Goal: Information Seeking & Learning: Learn about a topic

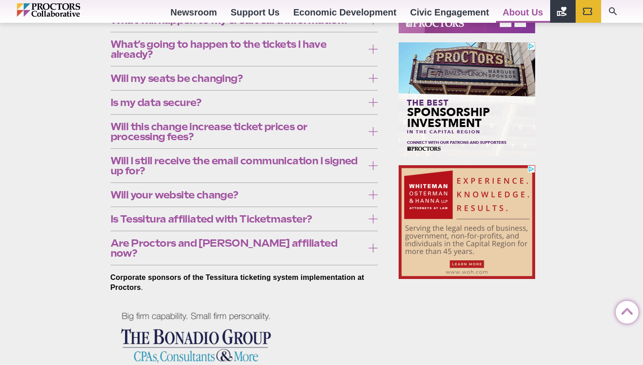
scroll to position [413, 0]
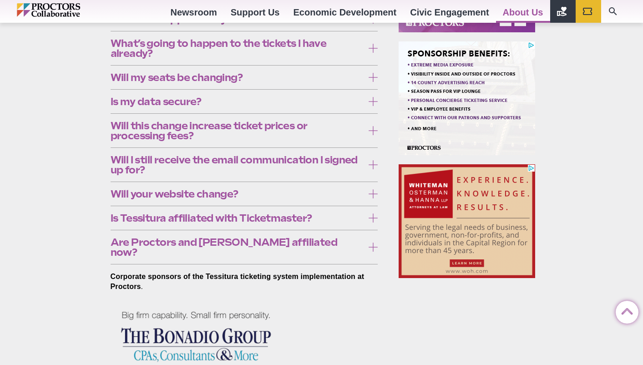
click at [372, 242] on icon at bounding box center [372, 246] width 9 height 9
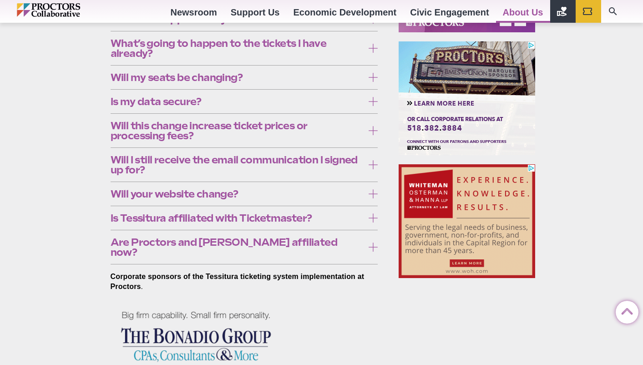
click at [369, 242] on icon at bounding box center [372, 246] width 9 height 9
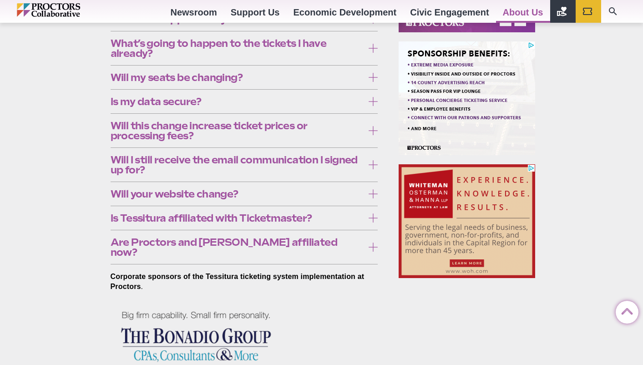
click at [375, 222] on icon at bounding box center [372, 217] width 9 height 9
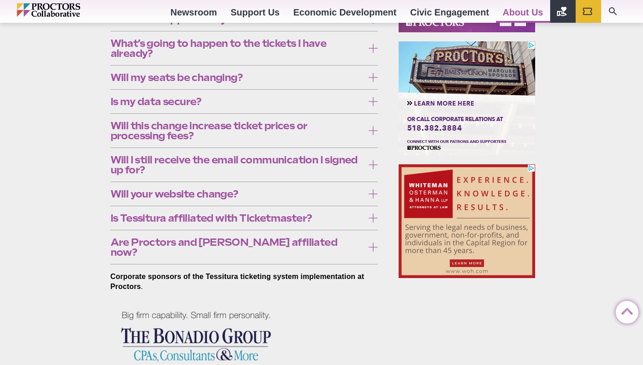
click at [373, 218] on icon at bounding box center [372, 217] width 9 height 9
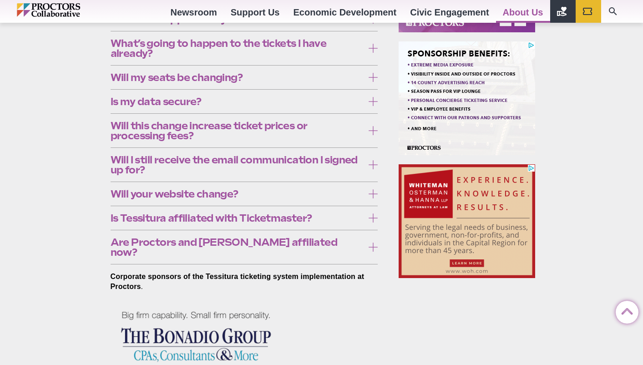
click at [372, 193] on icon at bounding box center [372, 193] width 9 height 9
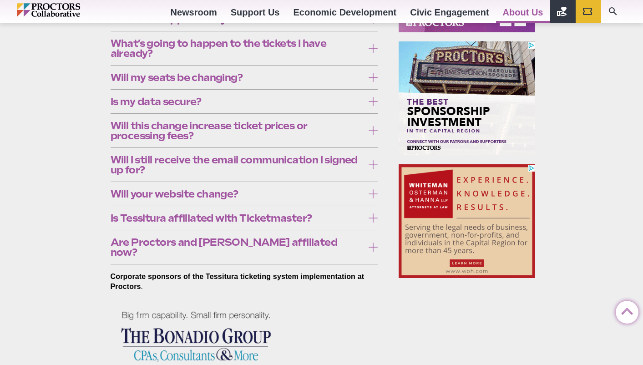
drag, startPoint x: 313, startPoint y: 256, endPoint x: 89, endPoint y: 211, distance: 228.8
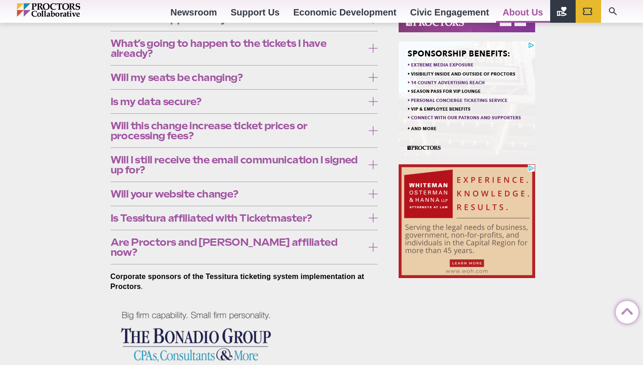
click at [89, 211] on div "Tessitura FAQ Posted [DATE] by [PERSON_NAME] What is Tessitura? Originally buil…" at bounding box center [321, 66] width 643 height 784
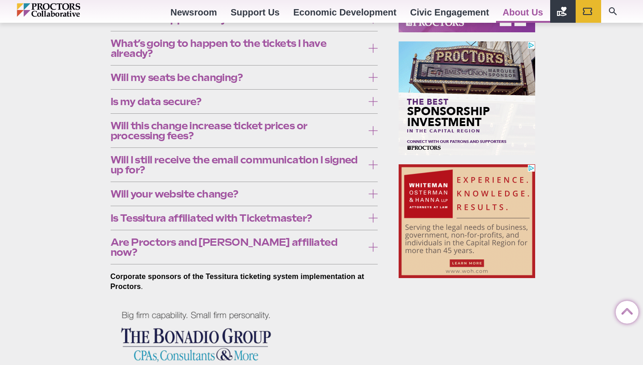
click at [315, 257] on p "Our primary informational websites will not be changing. Our ecommerce sites ( …" at bounding box center [244, 234] width 267 height 50
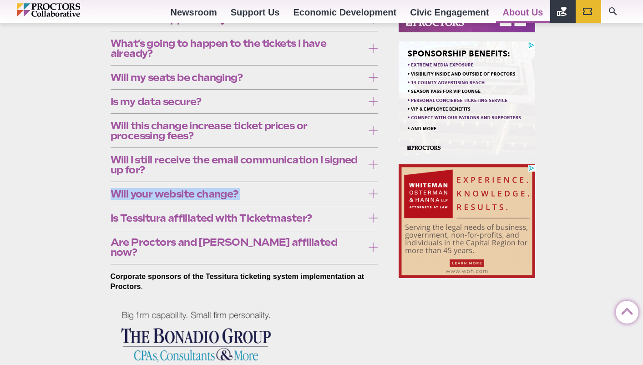
drag, startPoint x: 317, startPoint y: 252, endPoint x: 131, endPoint y: 186, distance: 197.6
click at [131, 186] on div "Will your website change? Our primary informational websites will not be changi…" at bounding box center [244, 194] width 267 height 24
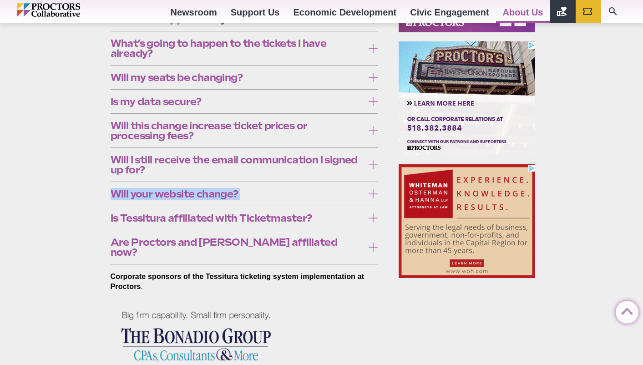
copy div "Will your website change? Our primary informational websites will not be changi…"
